Goal: Task Accomplishment & Management: Use online tool/utility

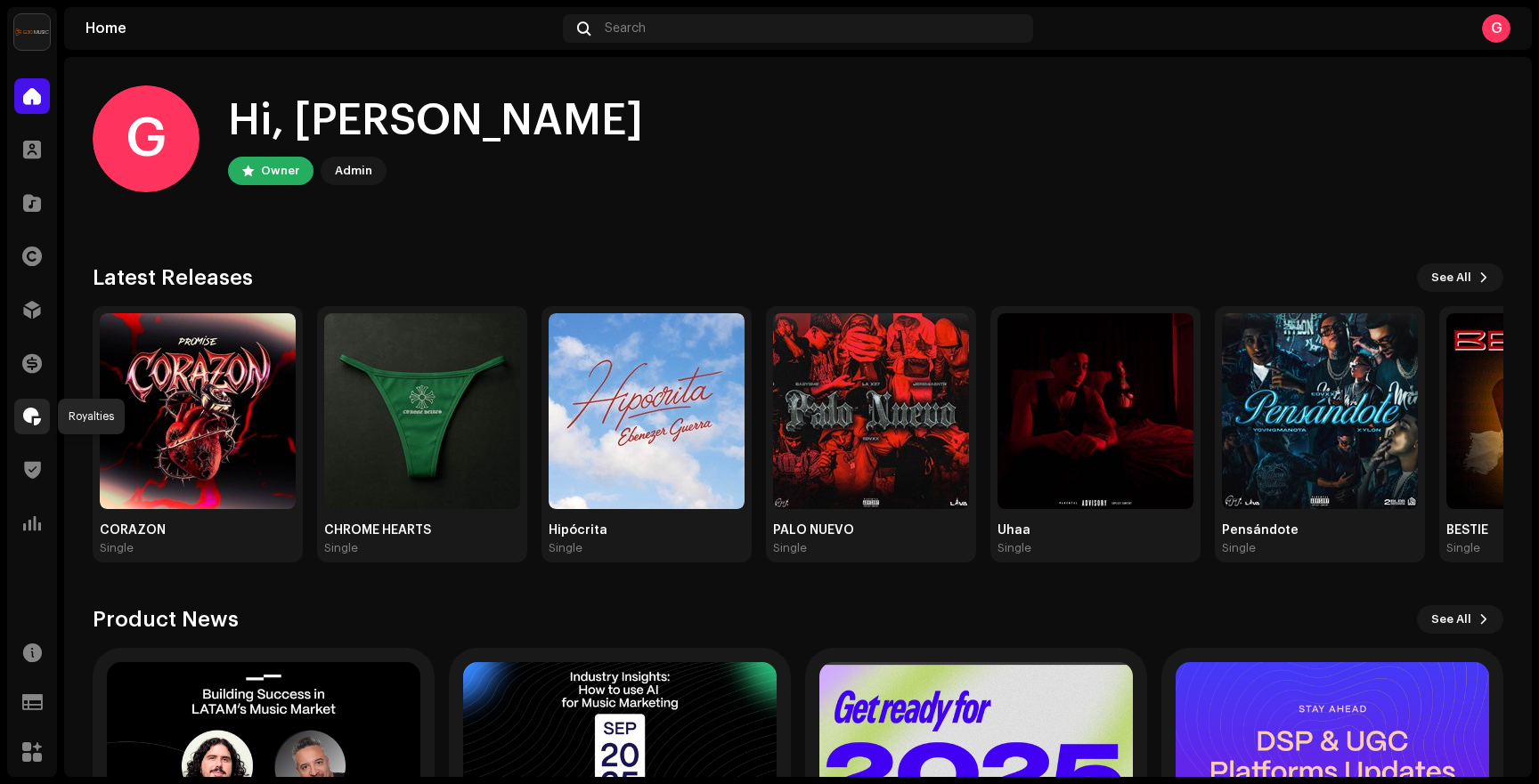
click at [30, 417] on span at bounding box center [32, 416] width 18 height 14
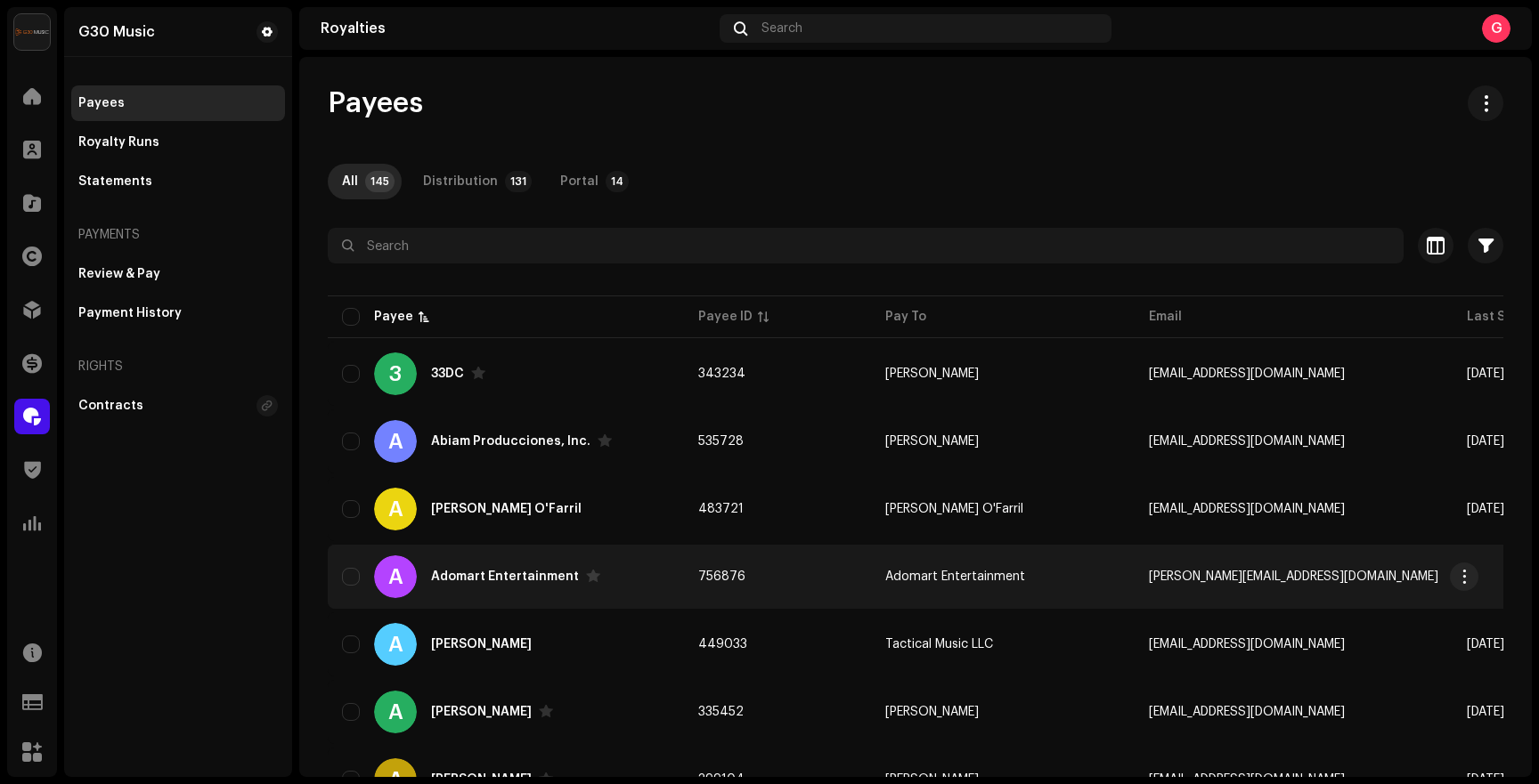
click at [473, 570] on div "Adomart Entertainment" at bounding box center [515, 576] width 170 height 14
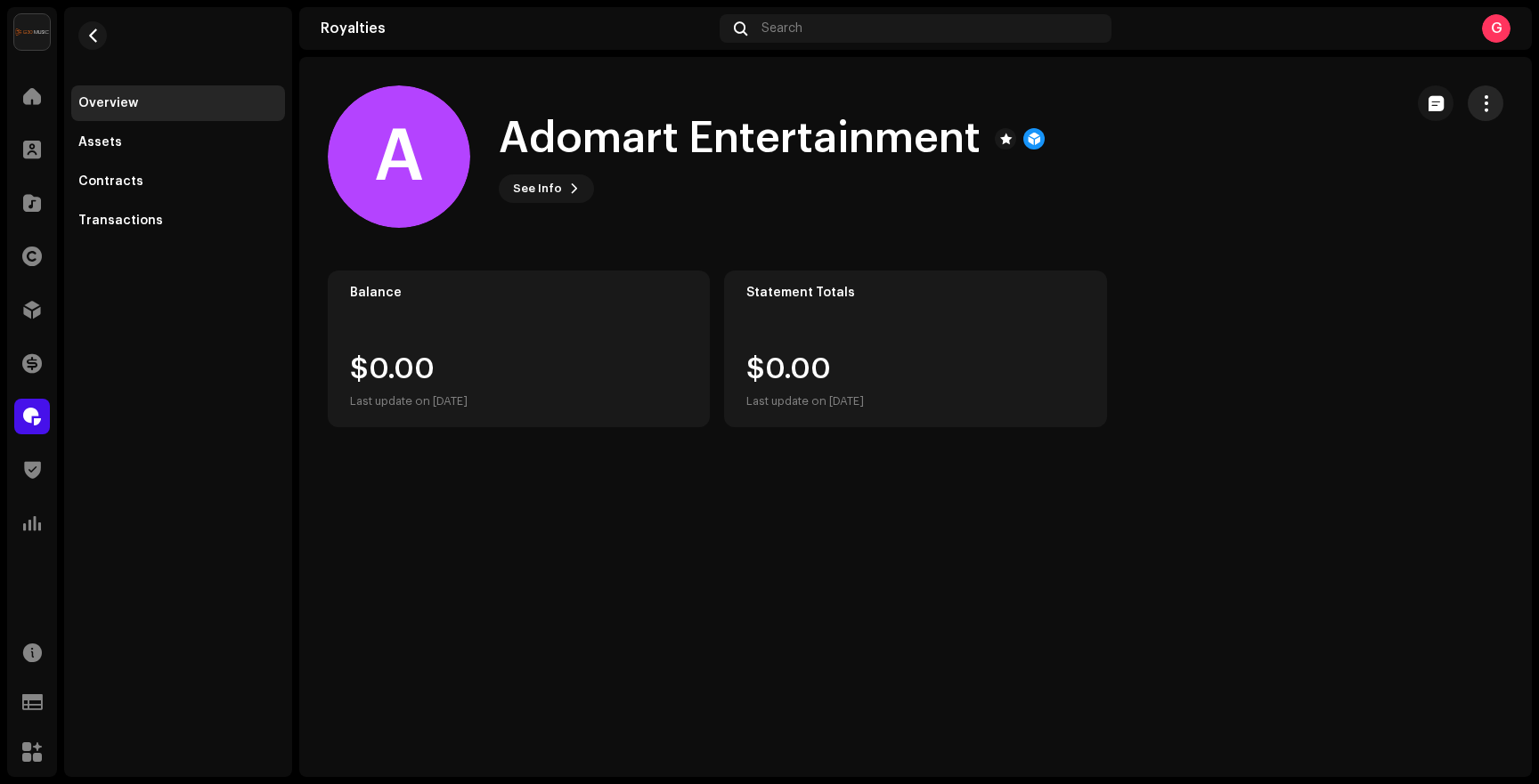
click at [1487, 97] on span "button" at bounding box center [1486, 103] width 17 height 14
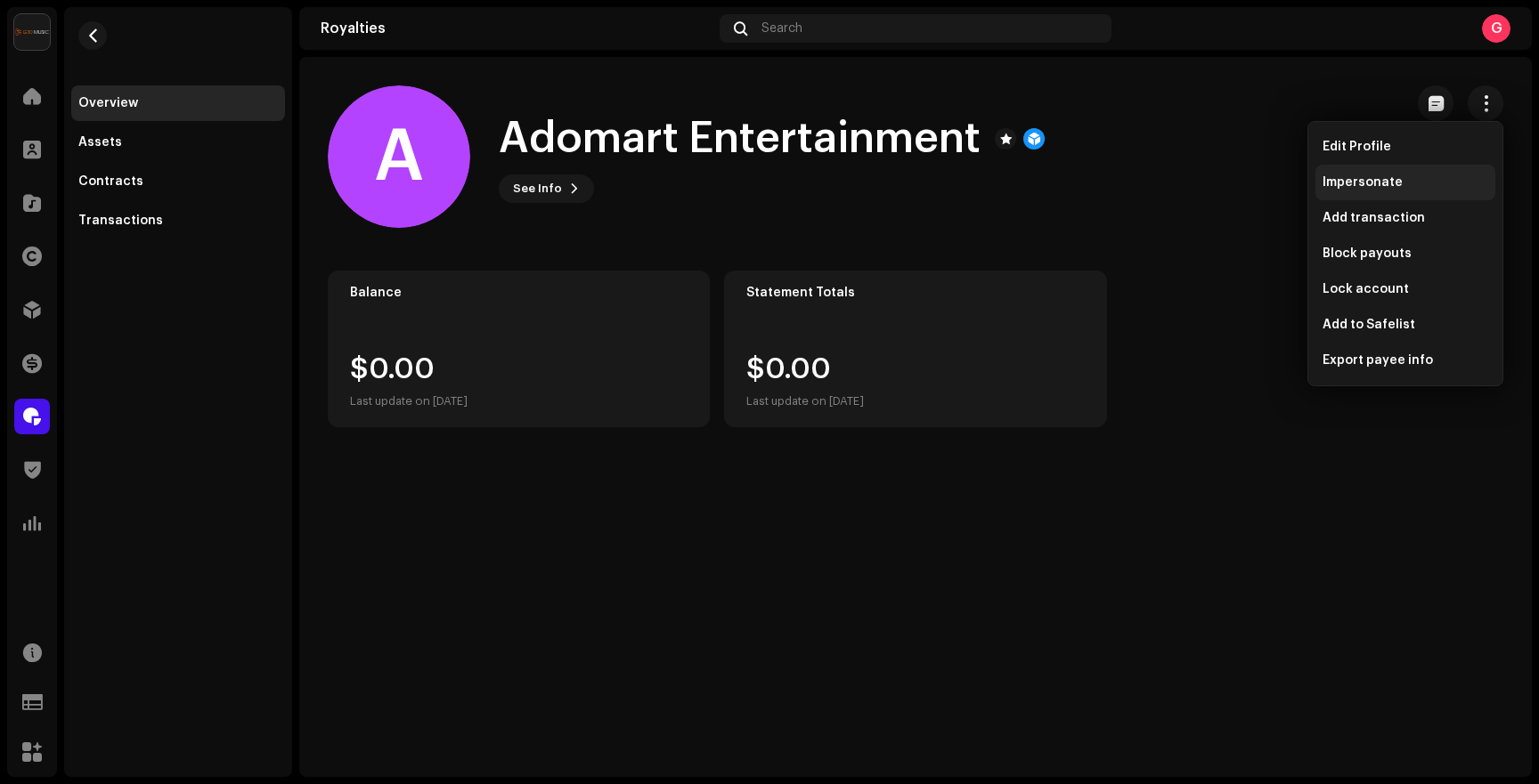
click at [1368, 182] on span "Impersonate" at bounding box center [1363, 182] width 81 height 14
